Goal: Task Accomplishment & Management: Complete application form

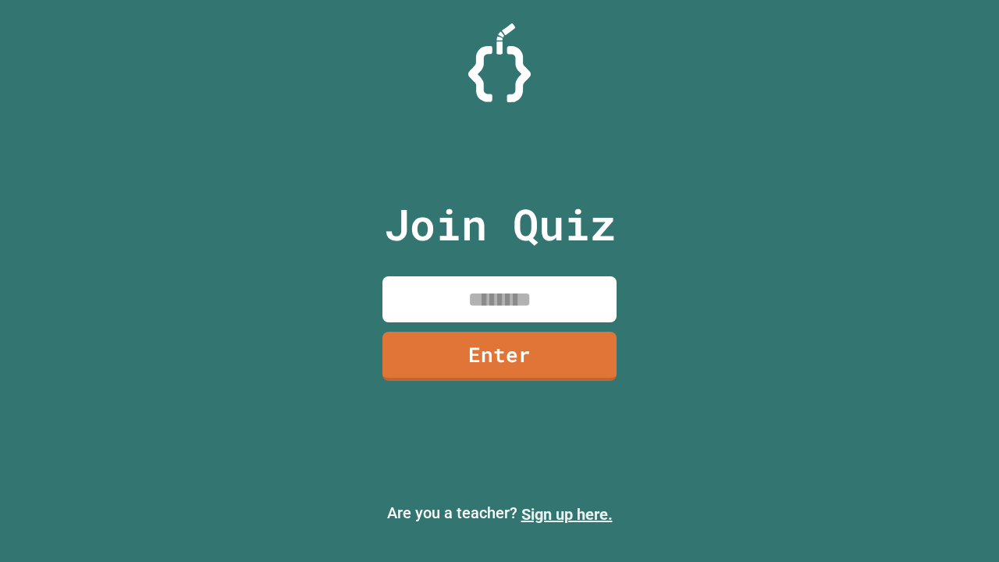
click at [560, 514] on link "Sign up here." at bounding box center [566, 514] width 91 height 19
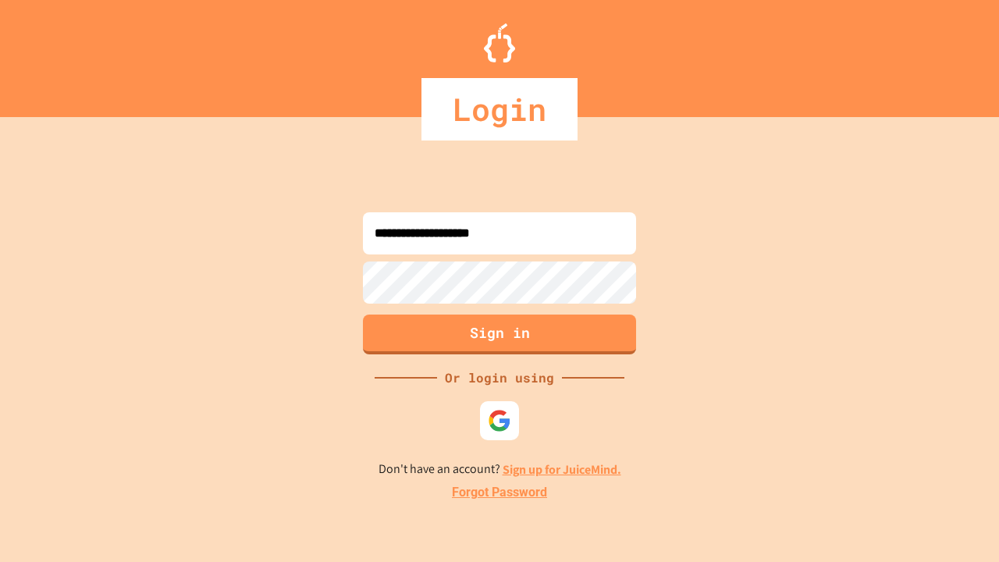
type input "**********"
